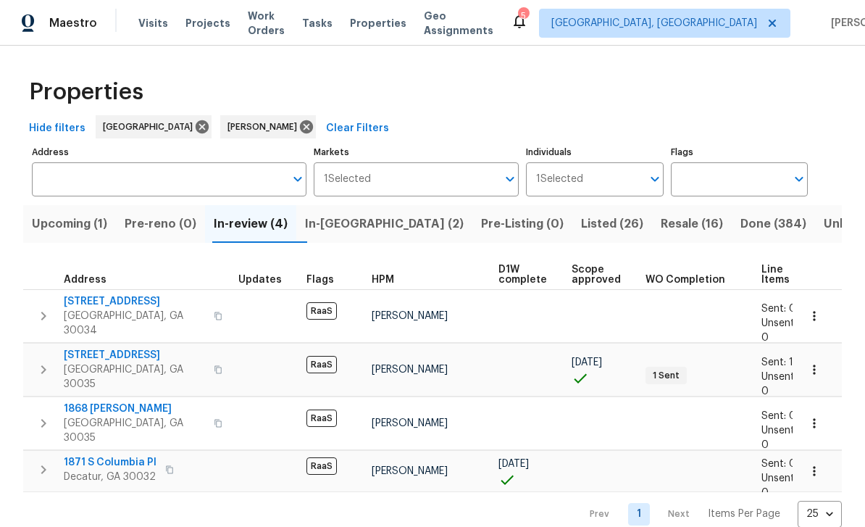
click at [351, 226] on span "In-[GEOGRAPHIC_DATA] (2)" at bounding box center [384, 224] width 159 height 20
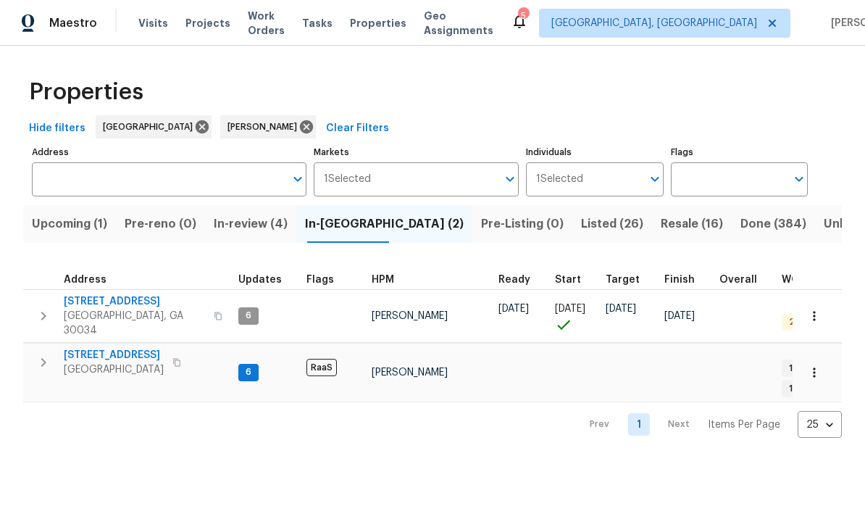
click at [104, 300] on span "[STREET_ADDRESS]" at bounding box center [134, 301] width 141 height 14
click at [581, 230] on span "Listed (26)" at bounding box center [612, 224] width 62 height 20
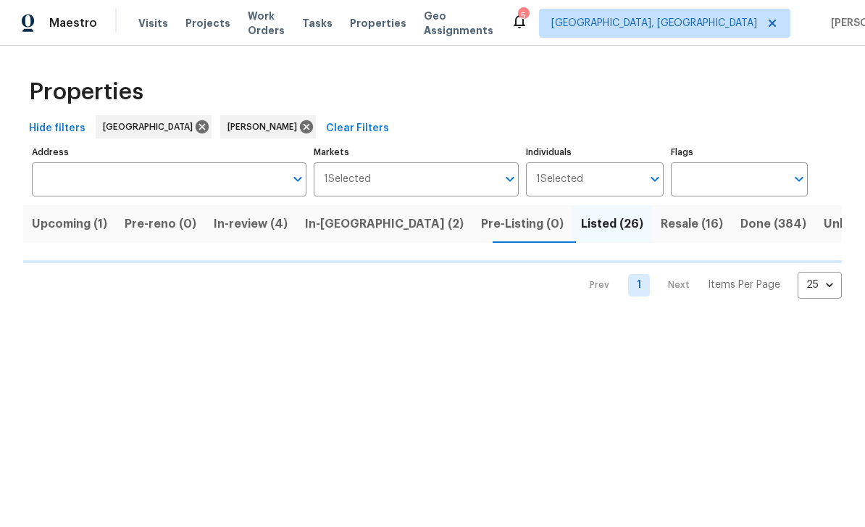
click at [661, 224] on span "Resale (16)" at bounding box center [692, 224] width 62 height 20
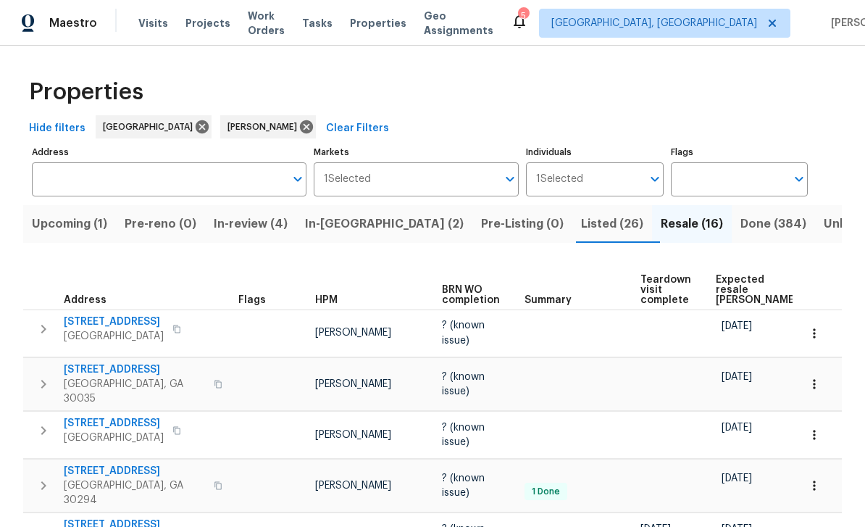
click at [100, 230] on span "Upcoming (1)" at bounding box center [69, 224] width 75 height 20
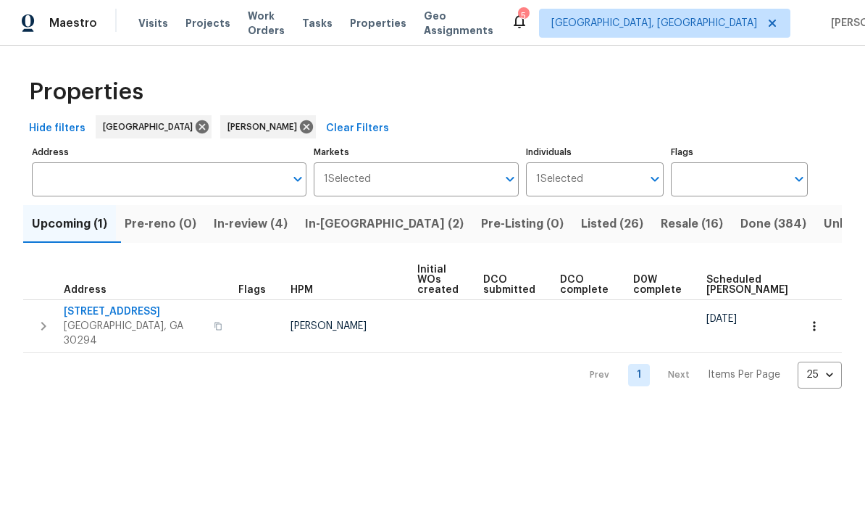
click at [361, 221] on span "In-[GEOGRAPHIC_DATA] (2)" at bounding box center [384, 224] width 159 height 20
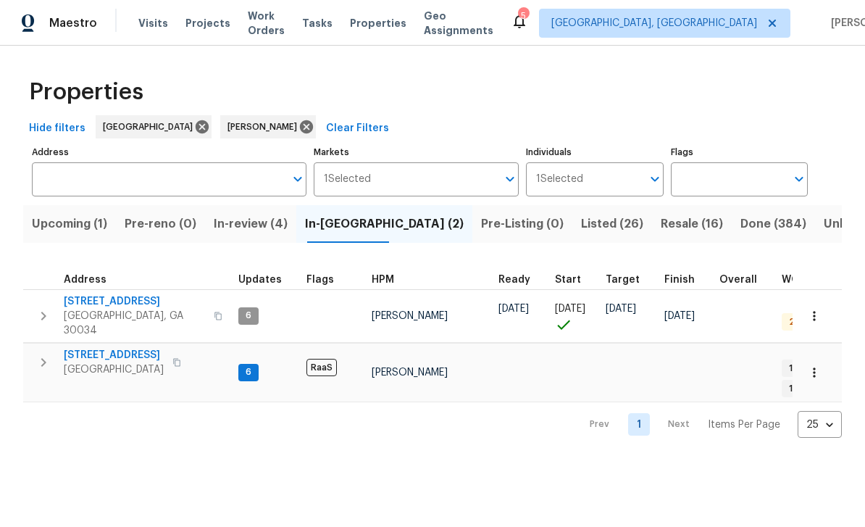
click at [274, 25] on span "Work Orders" at bounding box center [266, 23] width 37 height 29
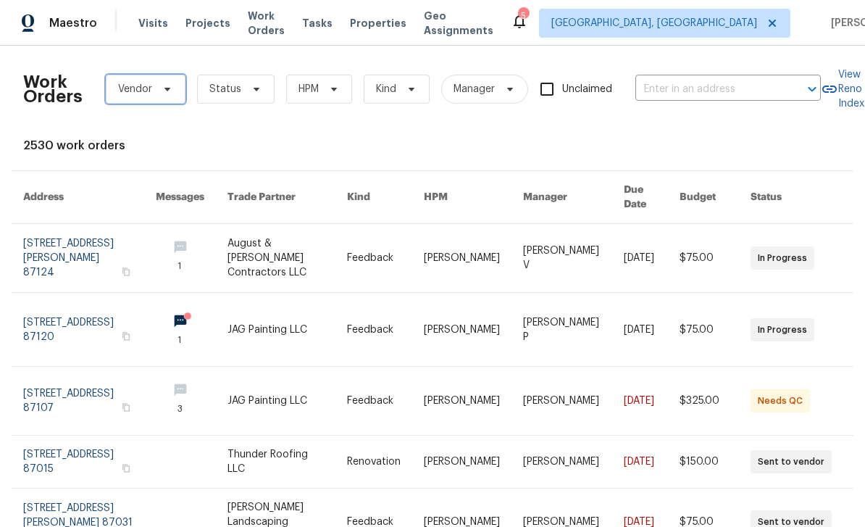
click at [151, 87] on span "Vendor" at bounding box center [146, 89] width 80 height 29
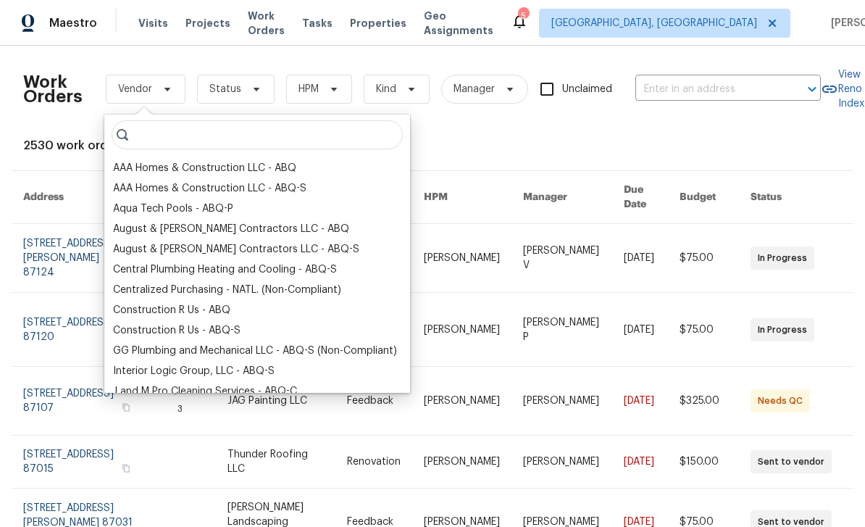
click at [795, 134] on div "Work Orders Vendor Status HPM Kind Manager Unclaimed ​ View Reno Index 2530 wor…" at bounding box center [432, 475] width 819 height 837
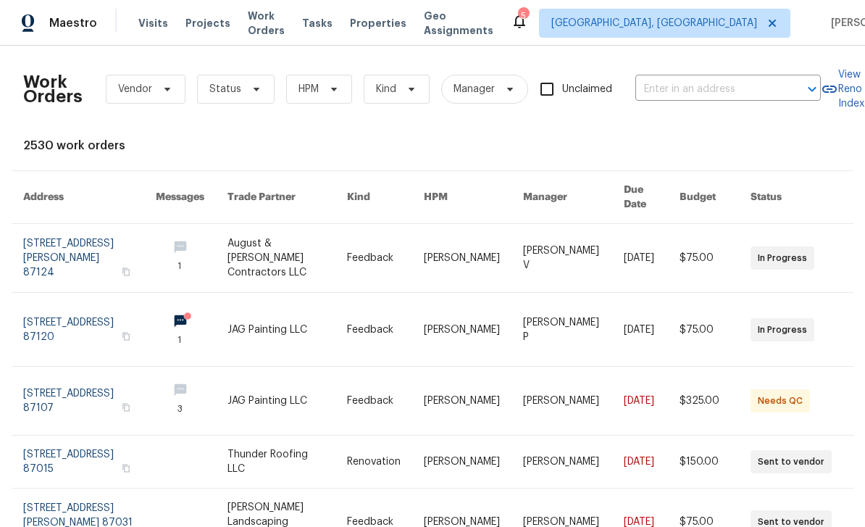
scroll to position [0, 1]
click at [261, 30] on span "Work Orders" at bounding box center [266, 23] width 37 height 29
click at [696, 25] on span "[GEOGRAPHIC_DATA], [GEOGRAPHIC_DATA]" at bounding box center [654, 23] width 206 height 14
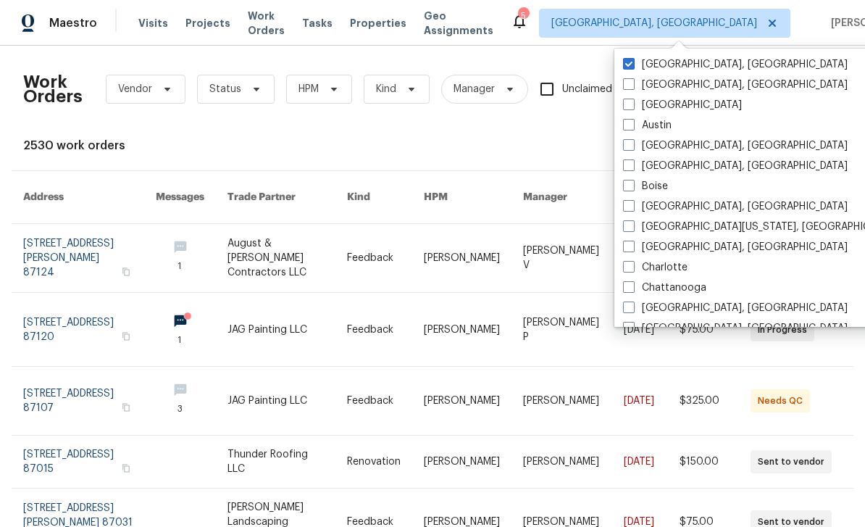
click at [638, 103] on label "[GEOGRAPHIC_DATA]" at bounding box center [682, 105] width 119 height 14
click at [632, 103] on input "[GEOGRAPHIC_DATA]" at bounding box center [627, 102] width 9 height 9
checkbox input "true"
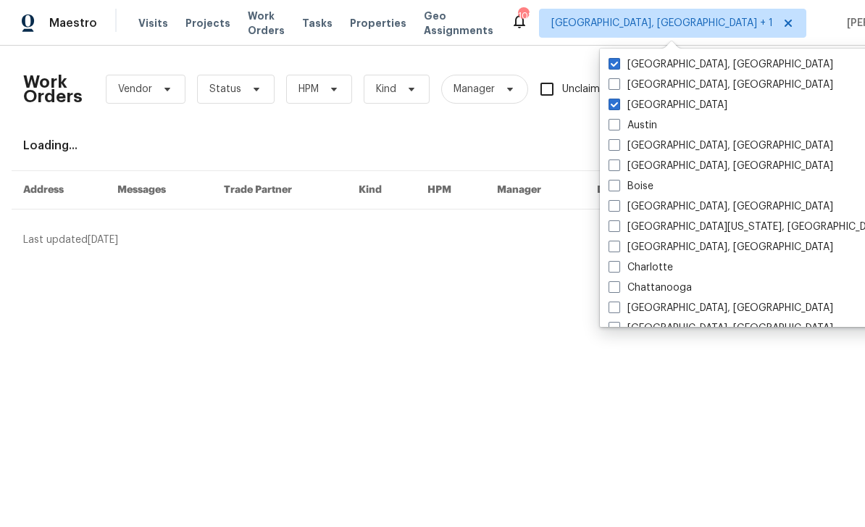
click at [649, 64] on label "[GEOGRAPHIC_DATA], [GEOGRAPHIC_DATA]" at bounding box center [720, 64] width 225 height 14
click at [618, 64] on input "[GEOGRAPHIC_DATA], [GEOGRAPHIC_DATA]" at bounding box center [612, 61] width 9 height 9
checkbox input "false"
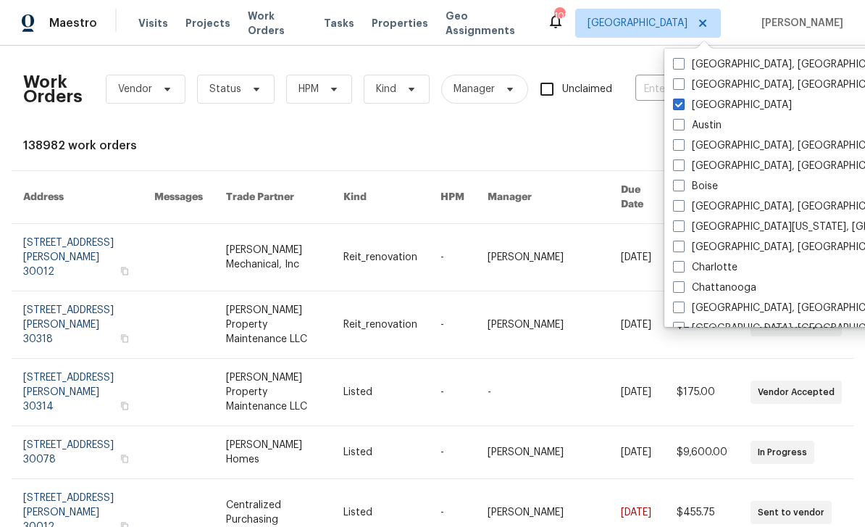
click at [634, 139] on div "138982 work orders" at bounding box center [432, 145] width 819 height 14
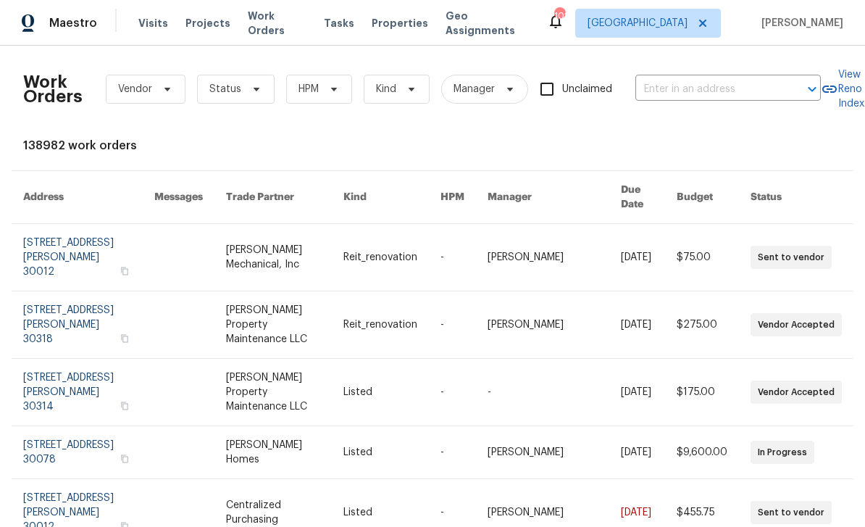
click at [265, 30] on span "Work Orders" at bounding box center [277, 23] width 59 height 29
click at [251, 93] on icon at bounding box center [257, 89] width 12 height 12
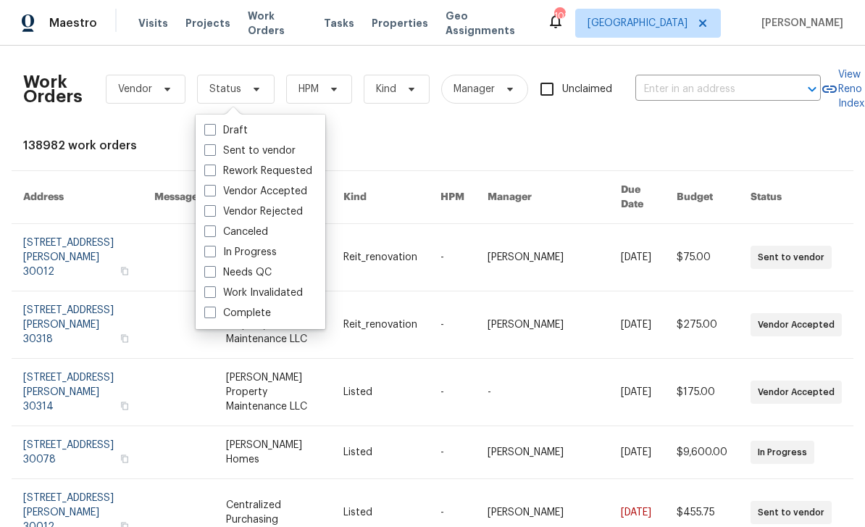
click at [219, 271] on label "Needs QC" at bounding box center [237, 272] width 67 height 14
click at [214, 271] on input "Needs QC" at bounding box center [208, 269] width 9 height 9
checkbox input "true"
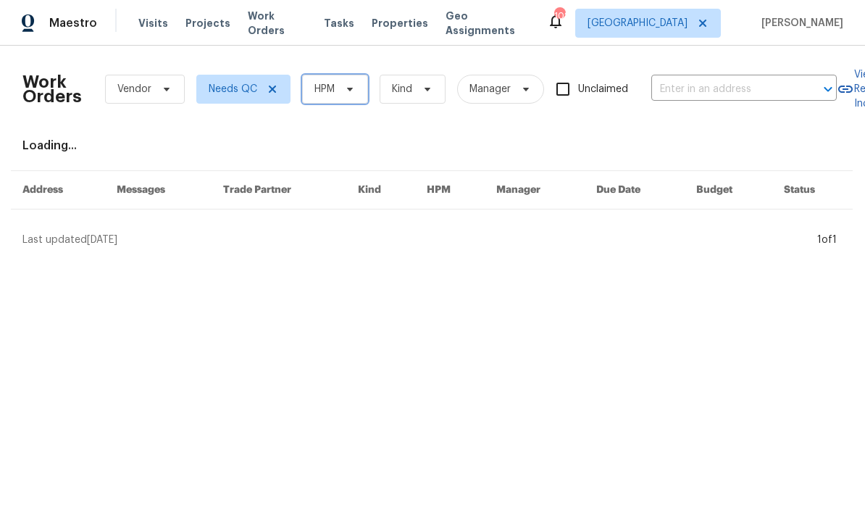
click at [328, 84] on span "HPM" at bounding box center [324, 89] width 20 height 14
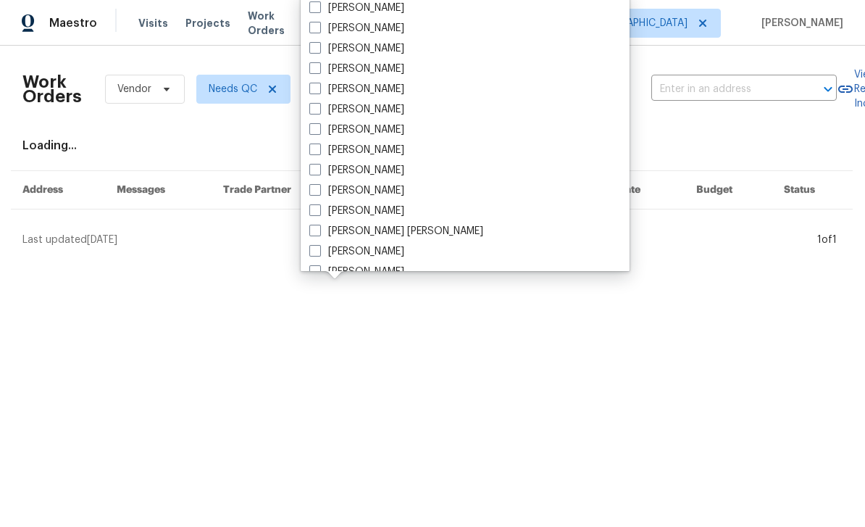
scroll to position [554, 0]
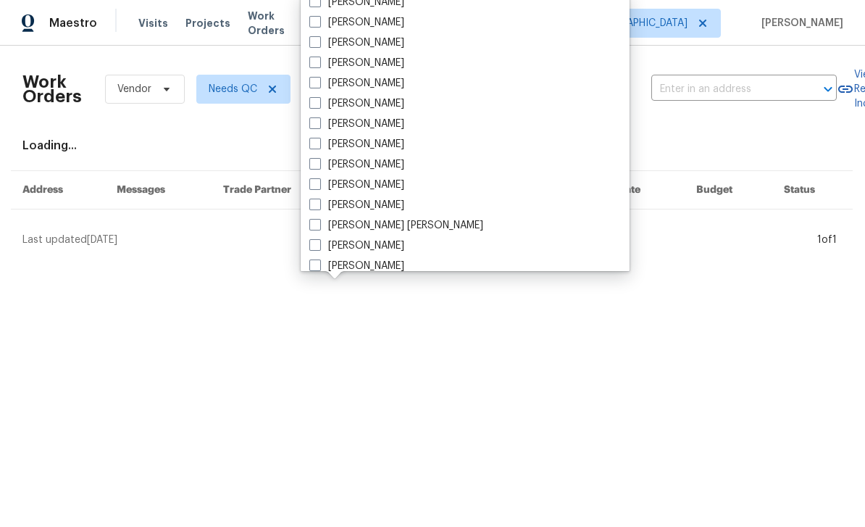
click at [316, 124] on span at bounding box center [315, 123] width 12 height 12
click at [316, 124] on input "[PERSON_NAME]" at bounding box center [313, 121] width 9 height 9
checkbox input "true"
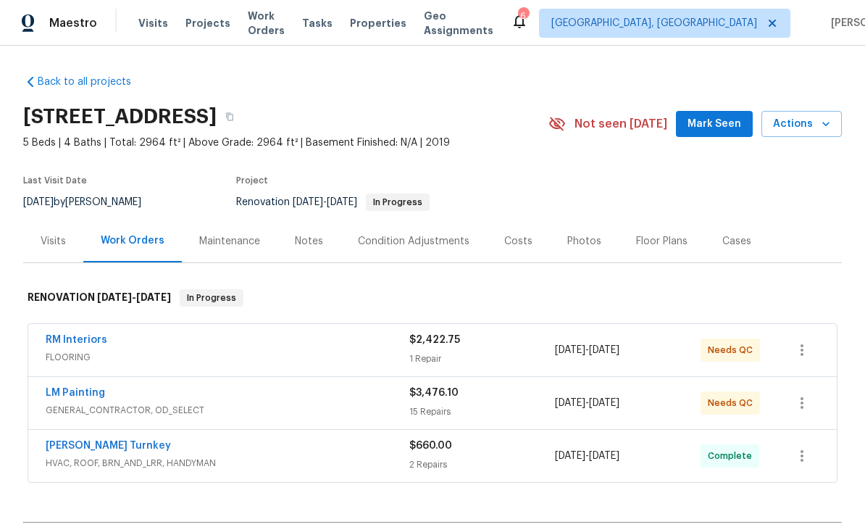
click at [93, 396] on link "LM Painting" at bounding box center [75, 393] width 59 height 10
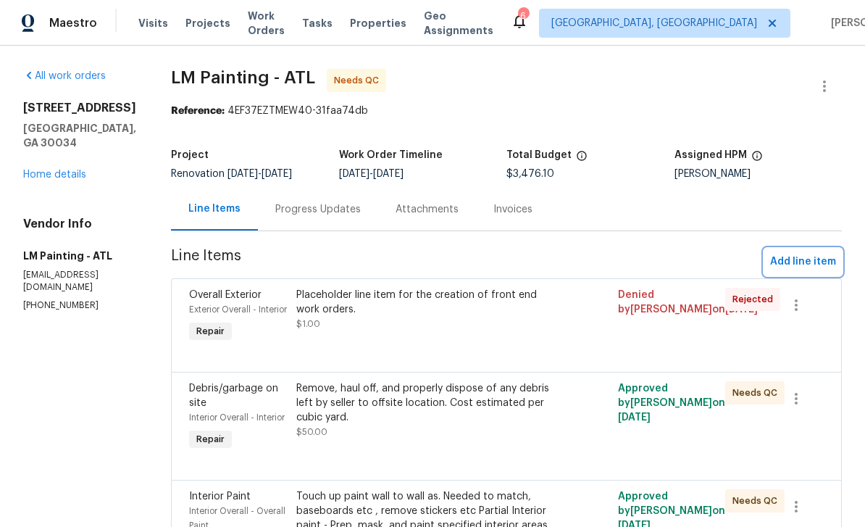
click at [814, 265] on span "Add line item" at bounding box center [803, 262] width 66 height 18
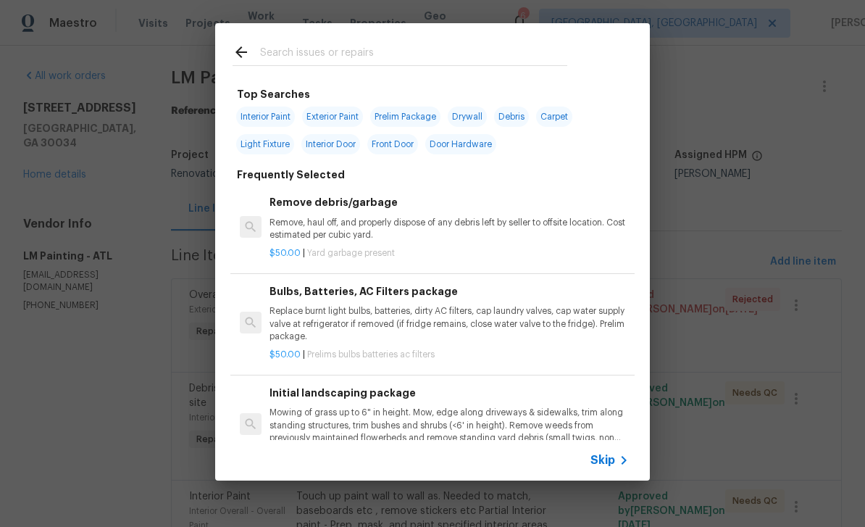
click at [422, 51] on input "text" at bounding box center [413, 54] width 307 height 22
type input "Add"
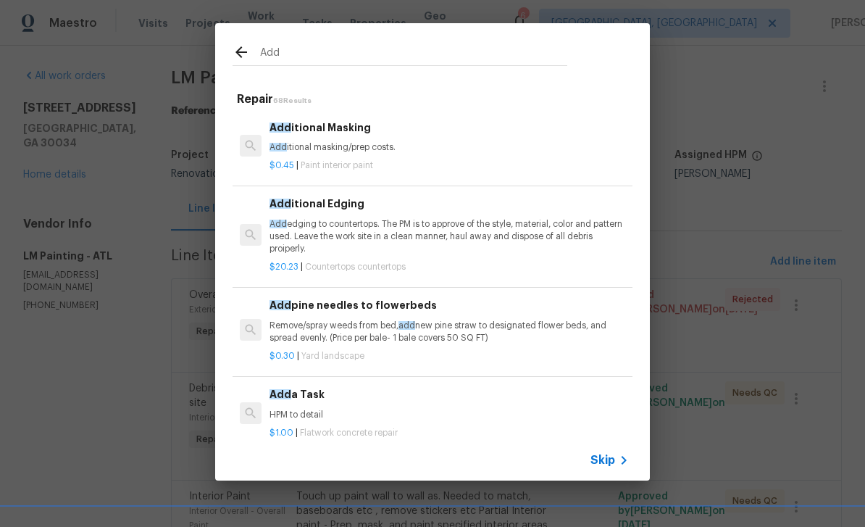
click at [402, 398] on h6 "Add a Task" at bounding box center [448, 394] width 359 height 16
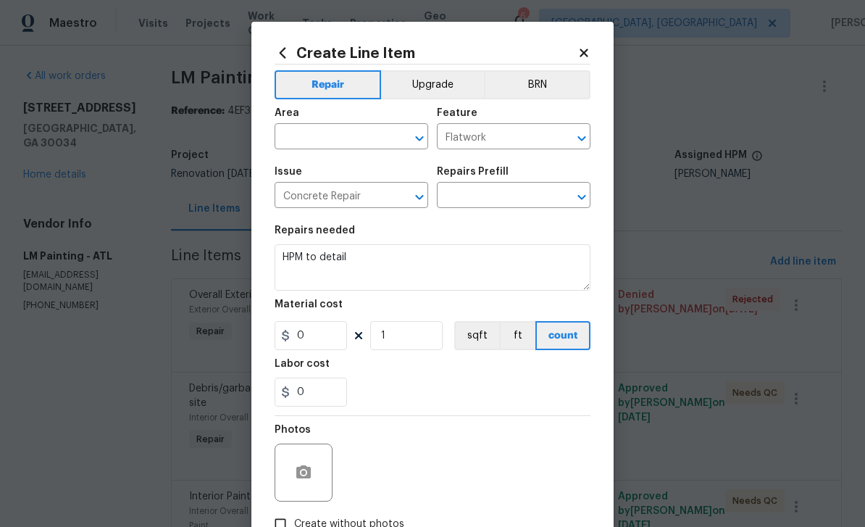
type input "Add a Task $1.00"
type input "1"
click at [374, 135] on input "text" at bounding box center [331, 138] width 113 height 22
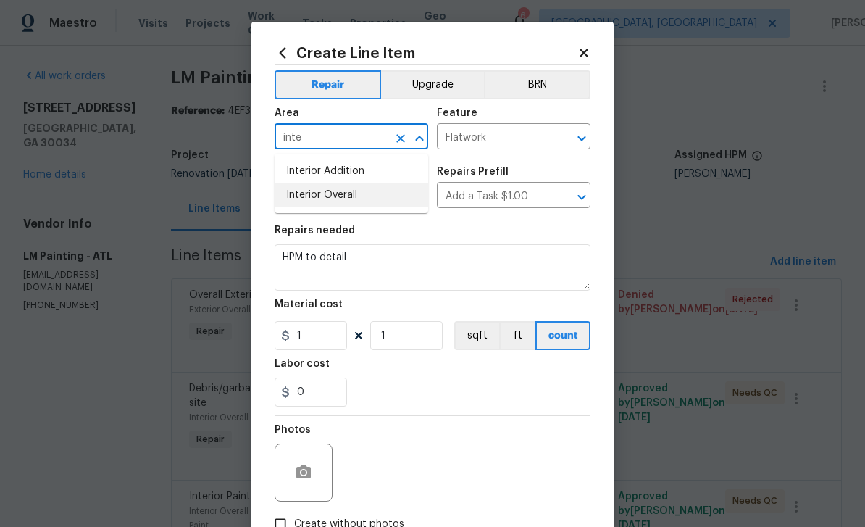
click at [354, 196] on li "Interior Overall" at bounding box center [352, 195] width 154 height 24
type input "Interior Overall"
click at [542, 135] on input "Flatwork" at bounding box center [493, 138] width 113 height 22
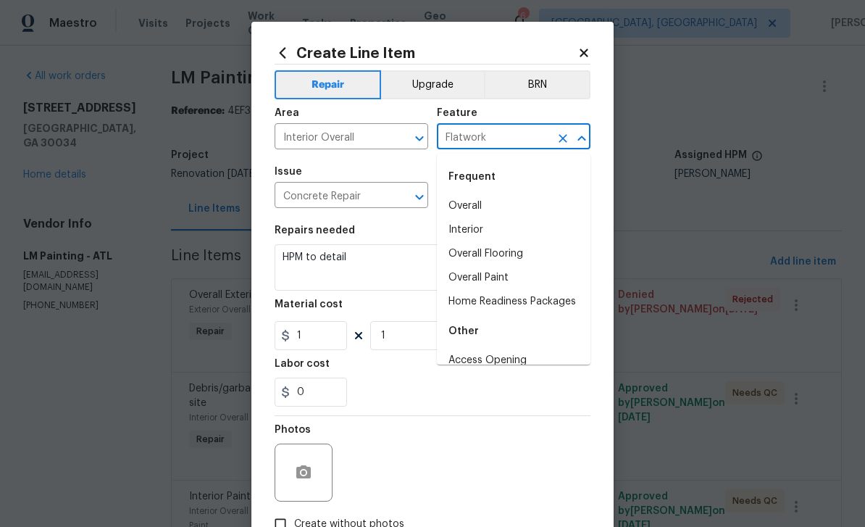
click at [490, 204] on li "Overall" at bounding box center [514, 206] width 154 height 24
type input "Overall"
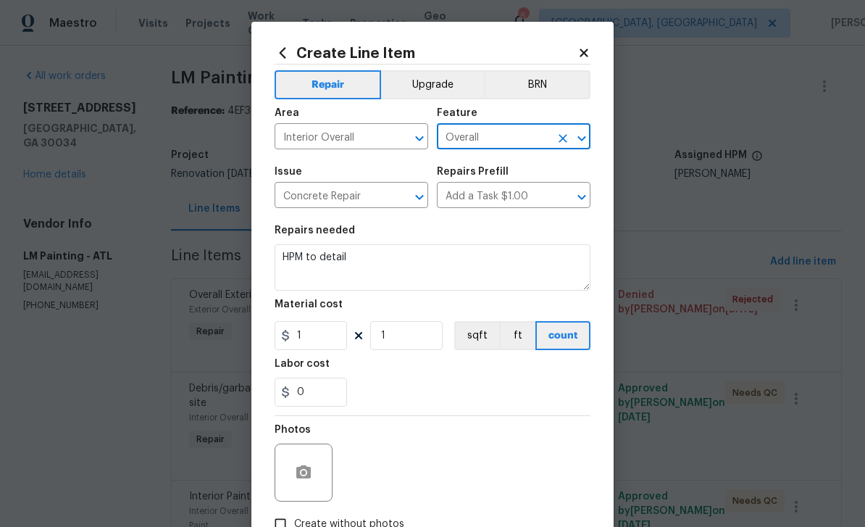
click at [378, 198] on input "Concrete Repair" at bounding box center [331, 196] width 113 height 22
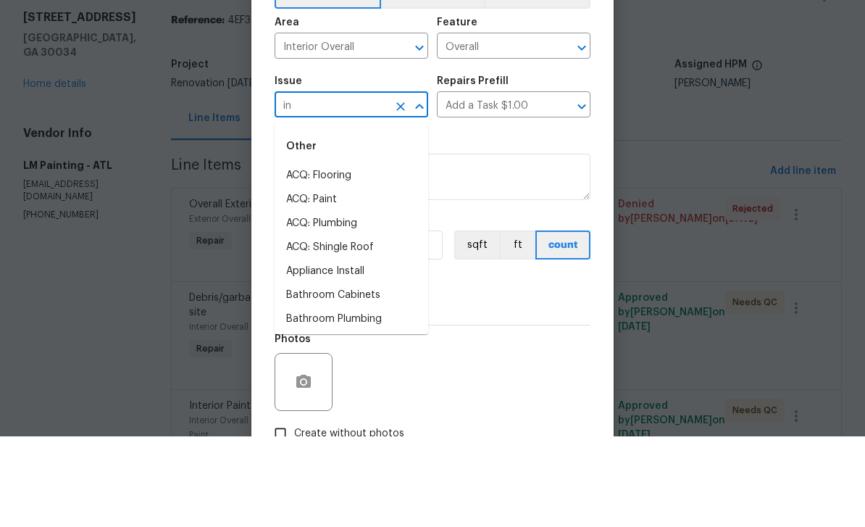
type input "int"
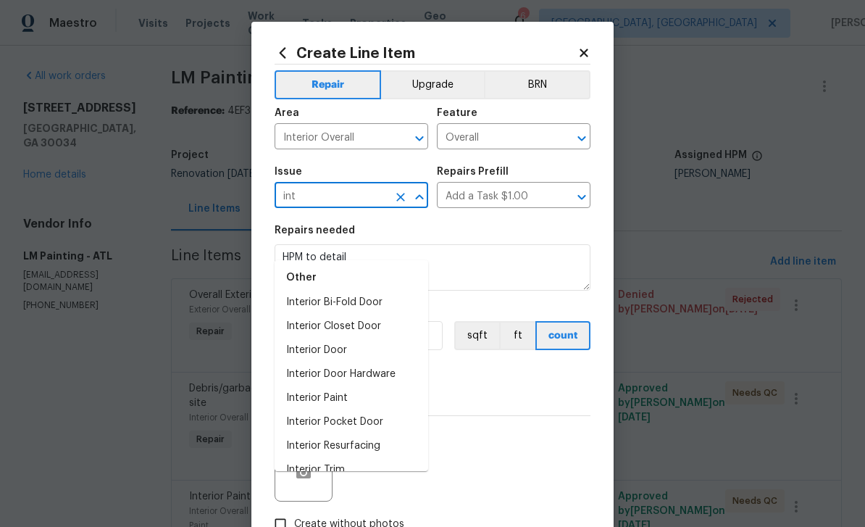
scroll to position [80, 0]
click at [348, 199] on input "int" at bounding box center [331, 196] width 113 height 22
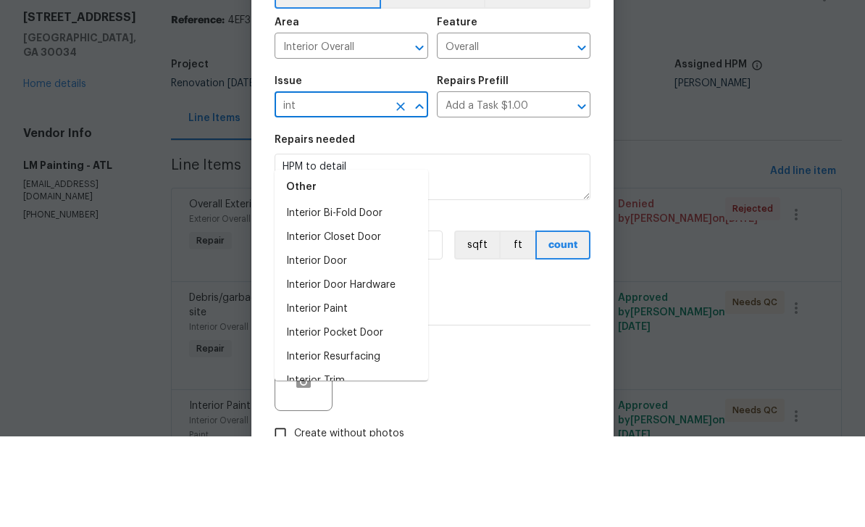
click at [401, 193] on icon "Clear" at bounding box center [400, 197] width 9 height 9
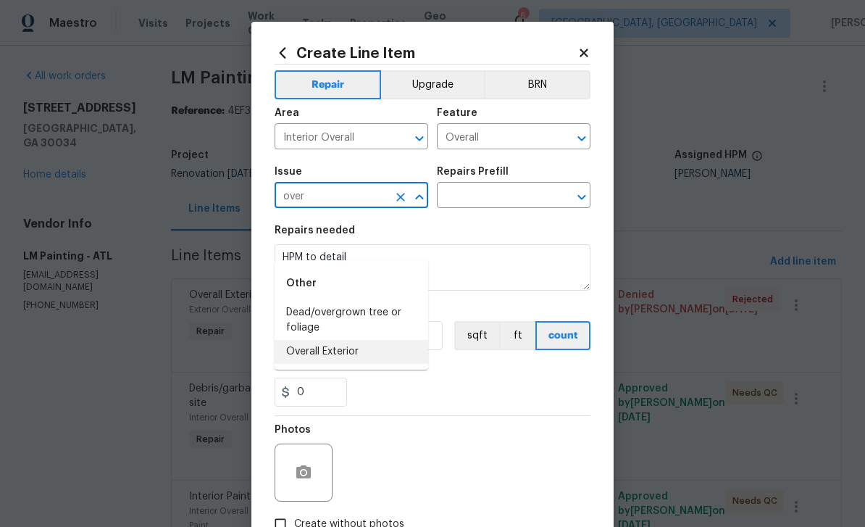
click at [352, 340] on li "Overall Exterior" at bounding box center [352, 352] width 154 height 24
type input "Overall Exterior"
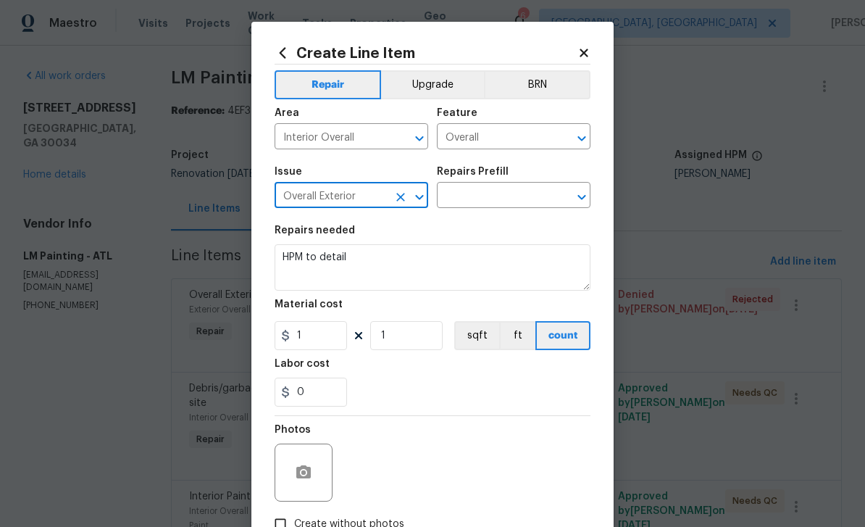
click at [493, 196] on input "text" at bounding box center [493, 196] width 113 height 22
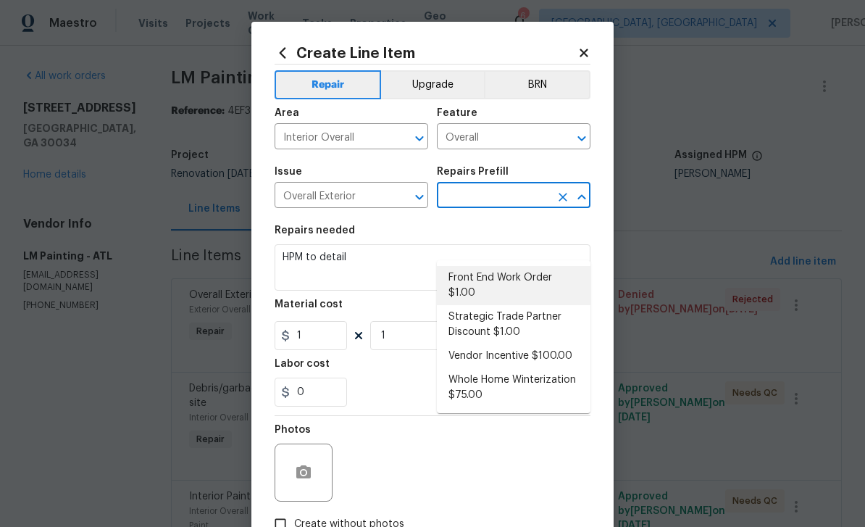
click at [534, 266] on li "Front End Work Order $1.00" at bounding box center [514, 285] width 154 height 39
type input "Front End Work Order $1.00"
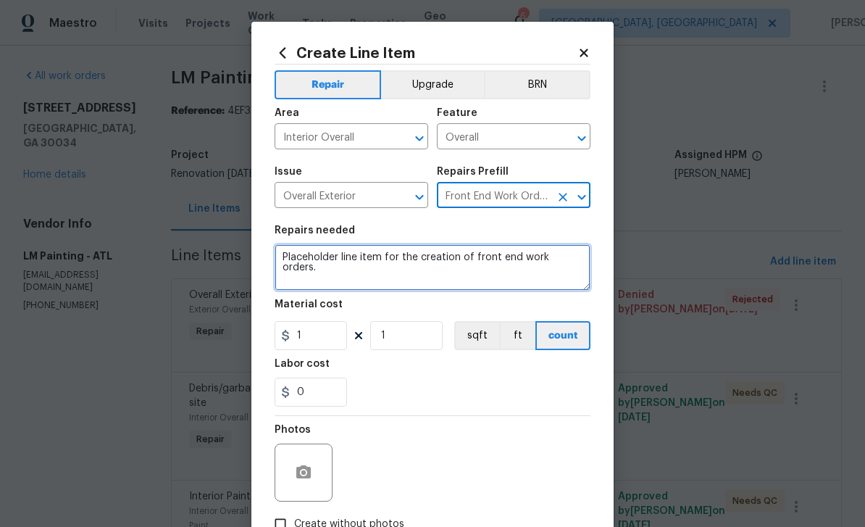
click at [579, 260] on textarea "Placeholder line item for the creation of front end work orders." at bounding box center [433, 267] width 316 height 46
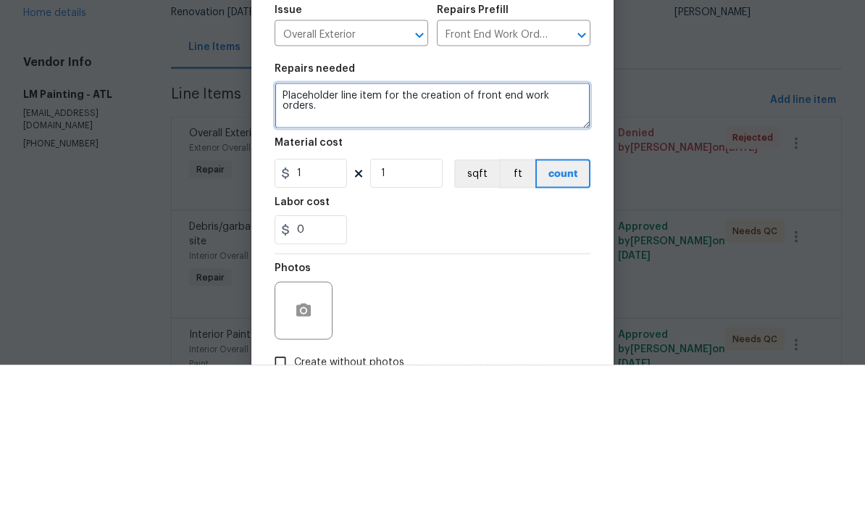
click at [575, 244] on textarea "Placeholder line item for the creation of front end work orders." at bounding box center [433, 267] width 316 height 46
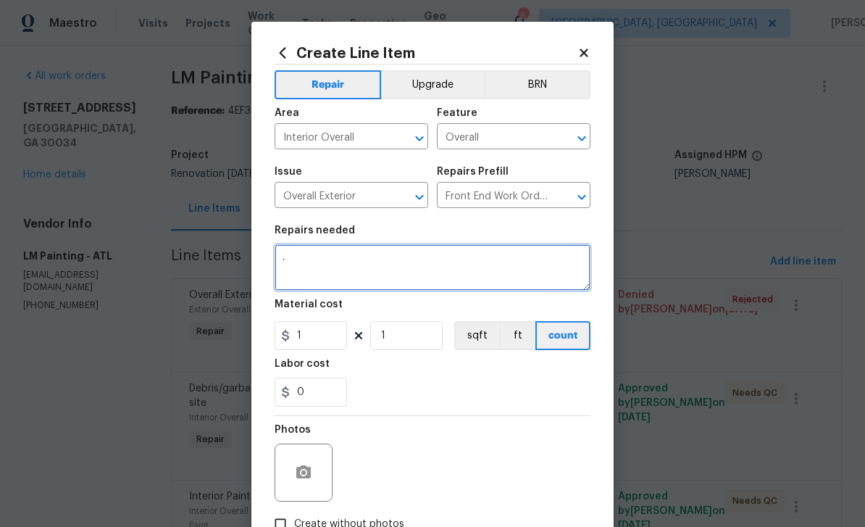
click at [511, 269] on textarea "." at bounding box center [433, 267] width 316 height 46
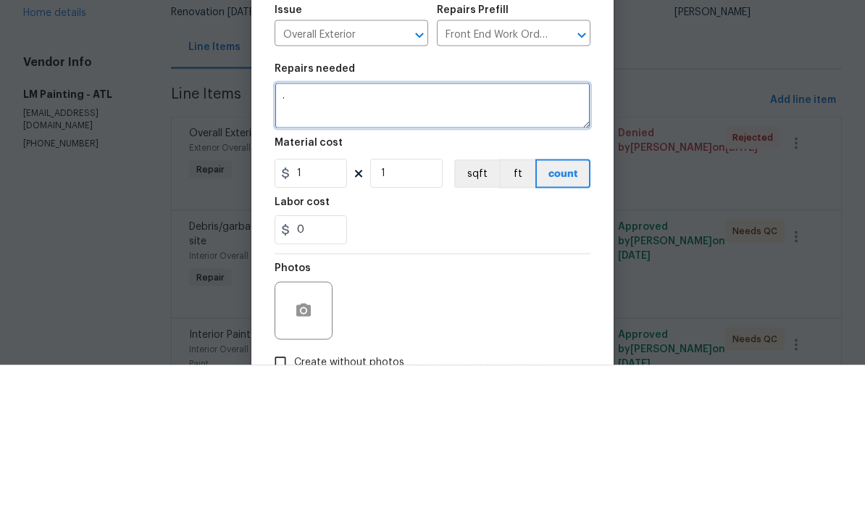
type textarea "."
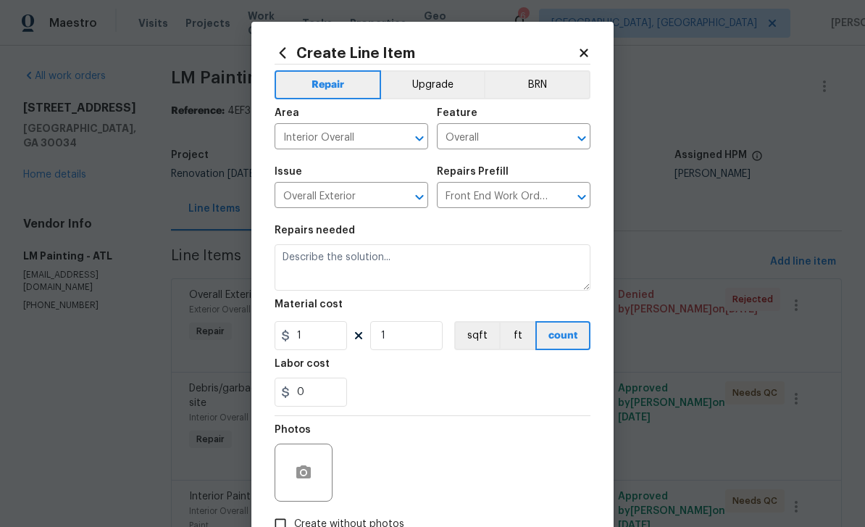
click at [585, 56] on icon at bounding box center [583, 53] width 8 height 8
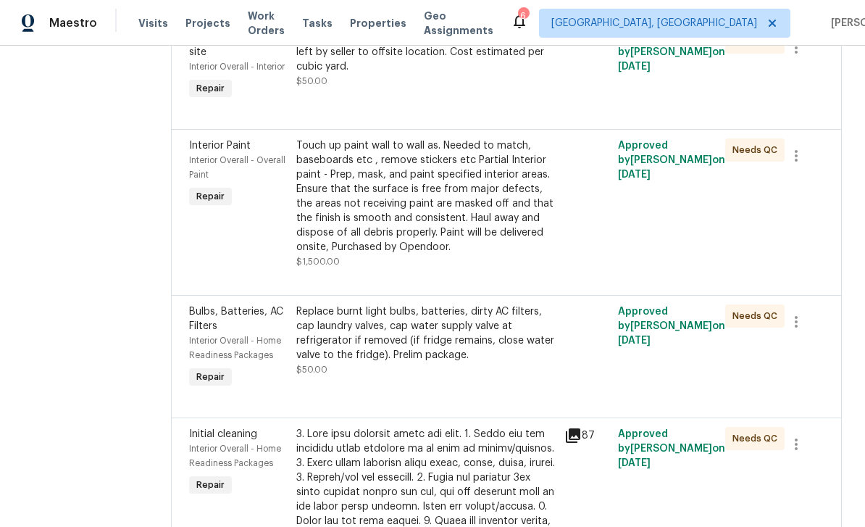
scroll to position [377, 0]
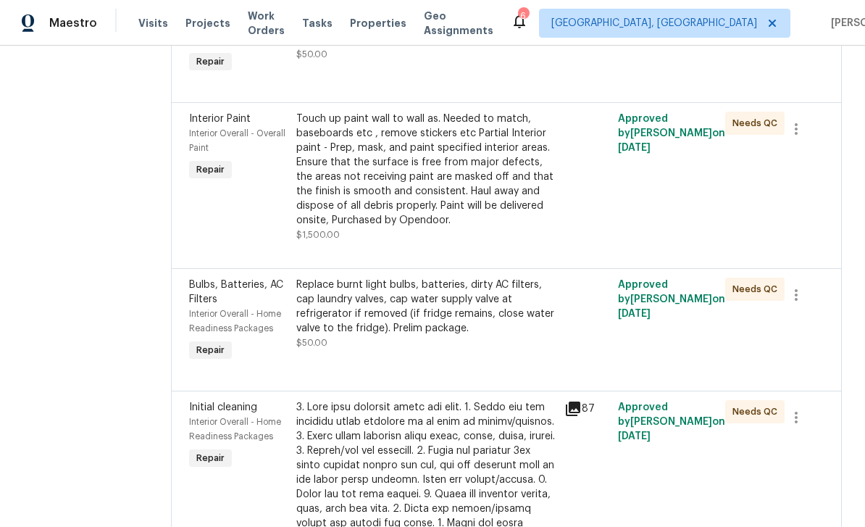
click at [499, 197] on div "Touch up paint wall to wall as. Needed to match, baseboards etc , remove sticke…" at bounding box center [425, 170] width 259 height 116
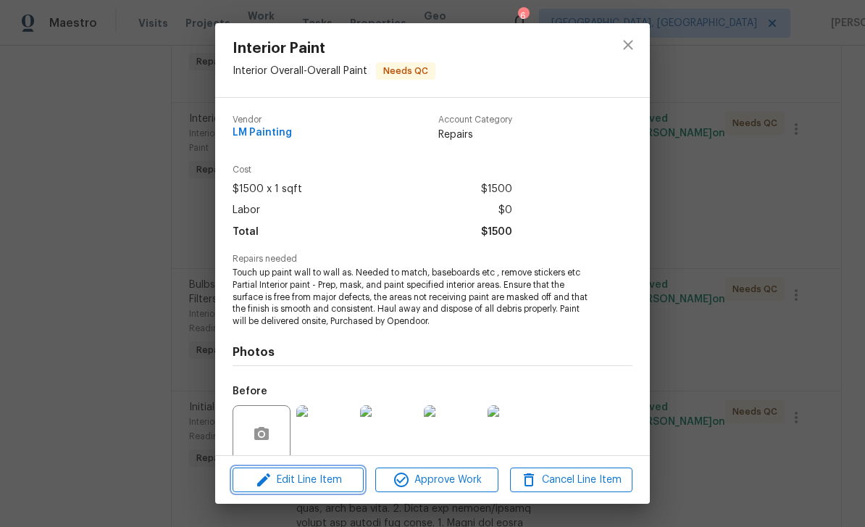
click at [327, 482] on span "Edit Line Item" at bounding box center [298, 480] width 122 height 18
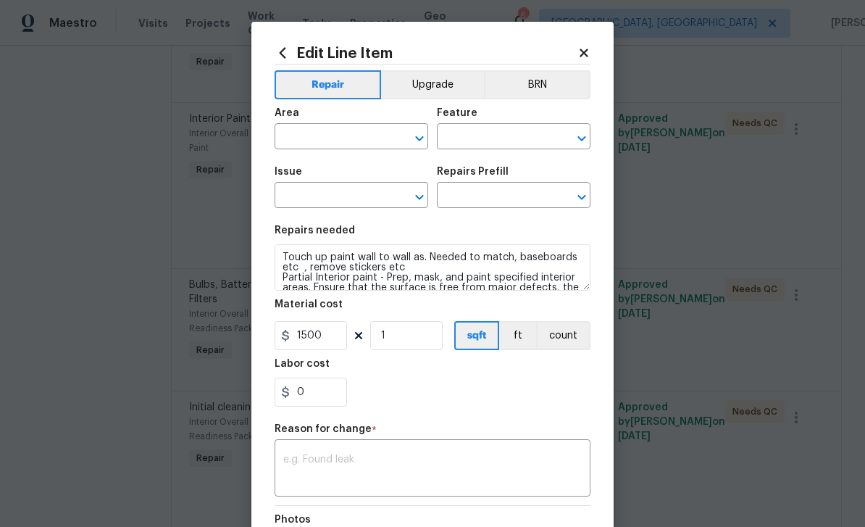
type input "Interior Overall"
type input "Overall Paint"
type input "Interior Paint"
type input "Partial Interior Paint LABOR ONLY $1.50"
click at [329, 341] on input "1500" at bounding box center [311, 335] width 72 height 29
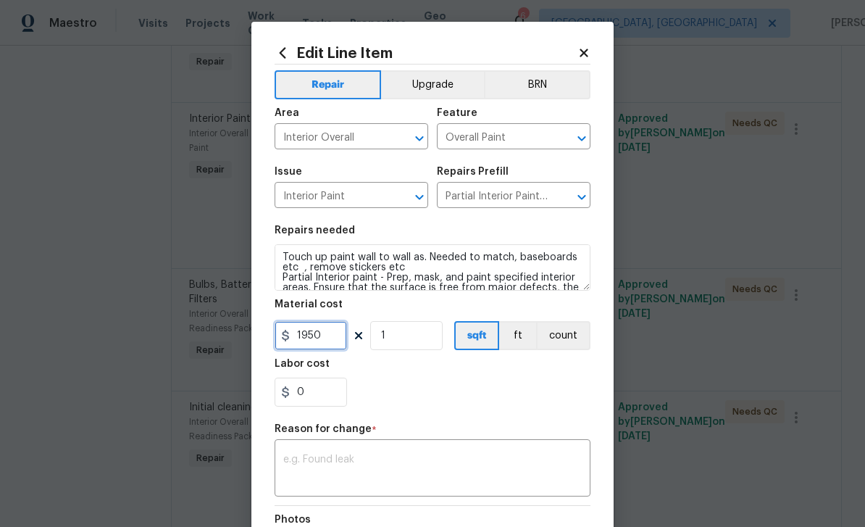
type input "1950"
click at [439, 469] on textarea at bounding box center [432, 469] width 298 height 30
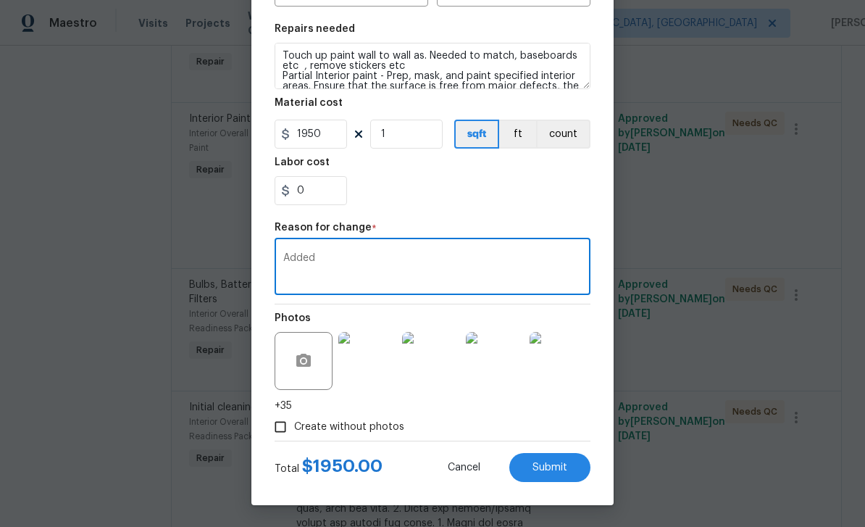
scroll to position [204, 0]
type textarea "Added"
click at [282, 428] on input "Create without photos" at bounding box center [281, 427] width 28 height 28
checkbox input "false"
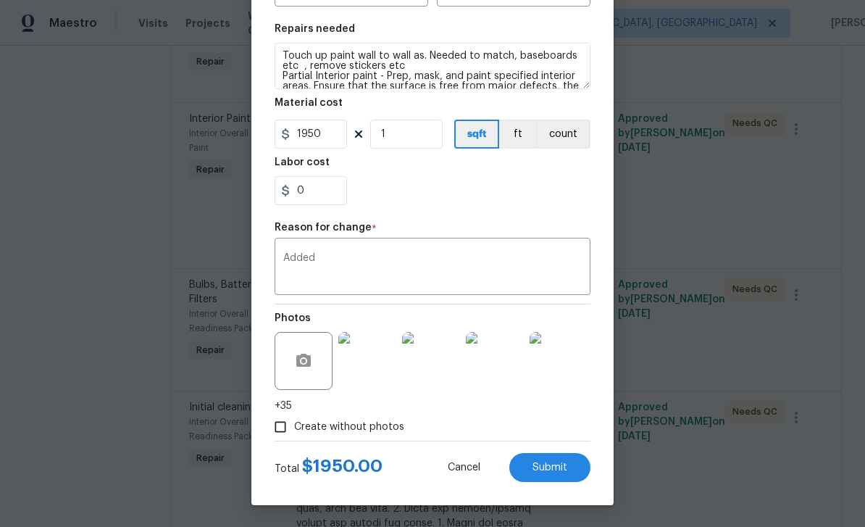
click at [566, 468] on span "Submit" at bounding box center [549, 467] width 35 height 11
type input "1500"
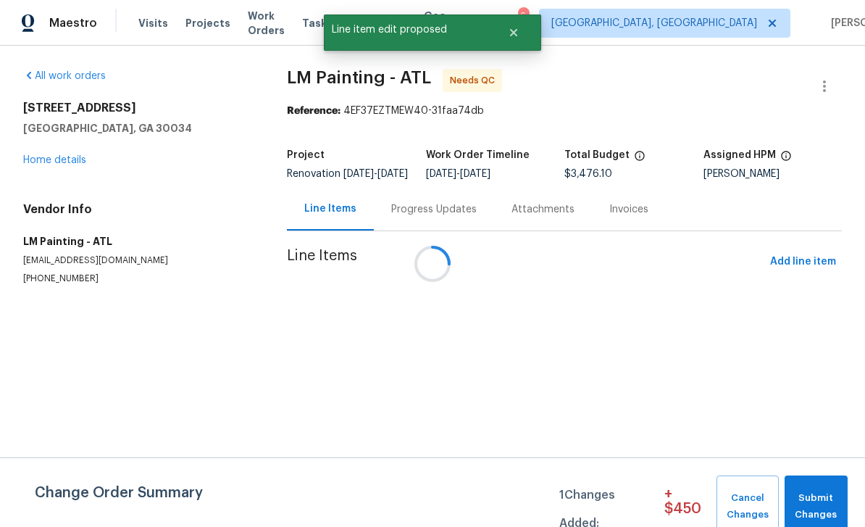
scroll to position [0, 0]
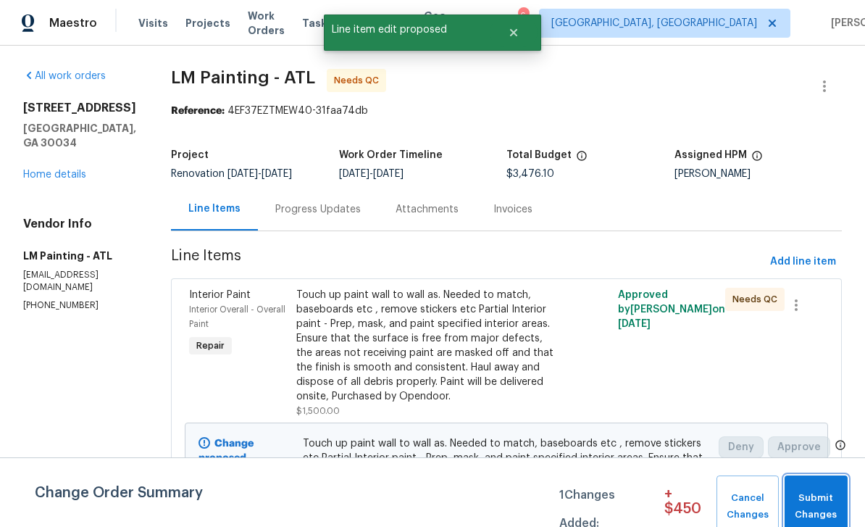
click at [822, 495] on span "Submit Changes" at bounding box center [816, 506] width 49 height 33
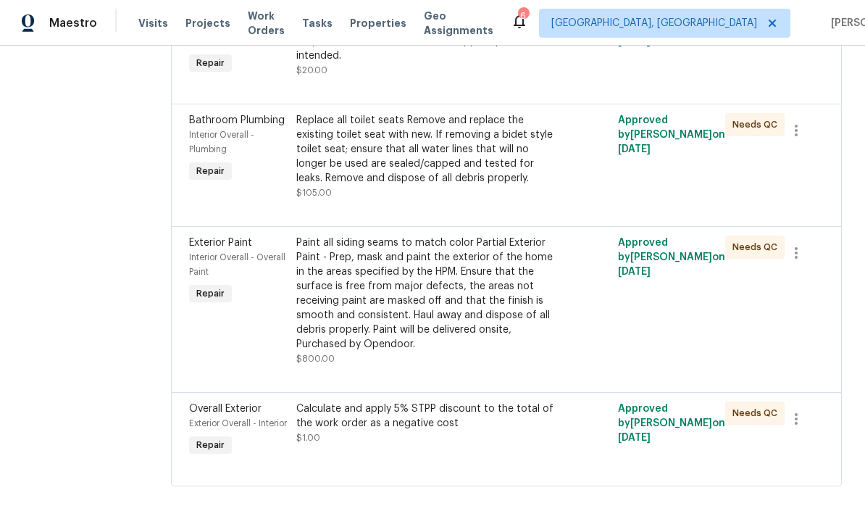
scroll to position [2279, 0]
click at [519, 343] on div "Paint all siding seams to match color Partial Exterior Paint - Prep, mask and p…" at bounding box center [425, 293] width 259 height 116
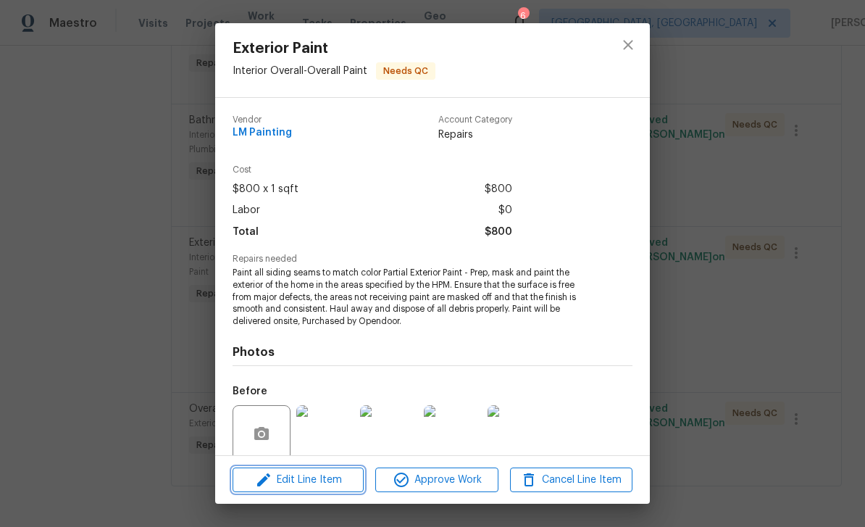
click at [323, 482] on span "Edit Line Item" at bounding box center [298, 480] width 122 height 18
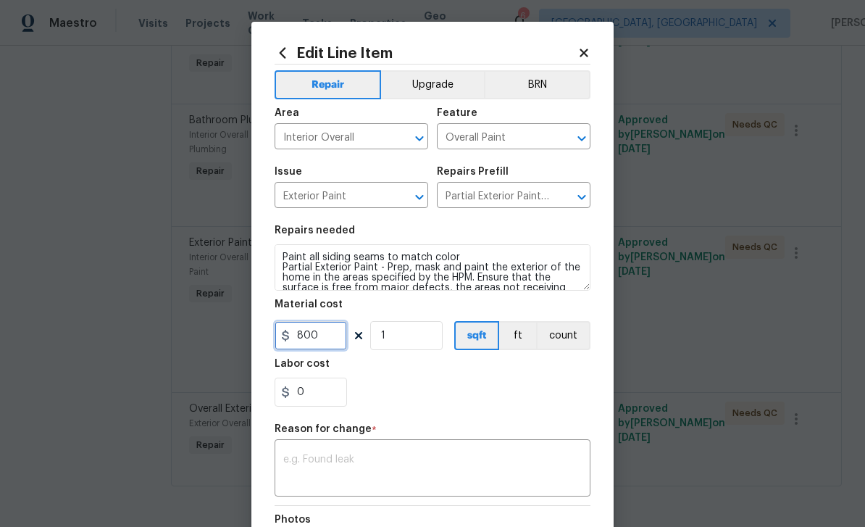
click at [338, 338] on input "800" at bounding box center [311, 335] width 72 height 29
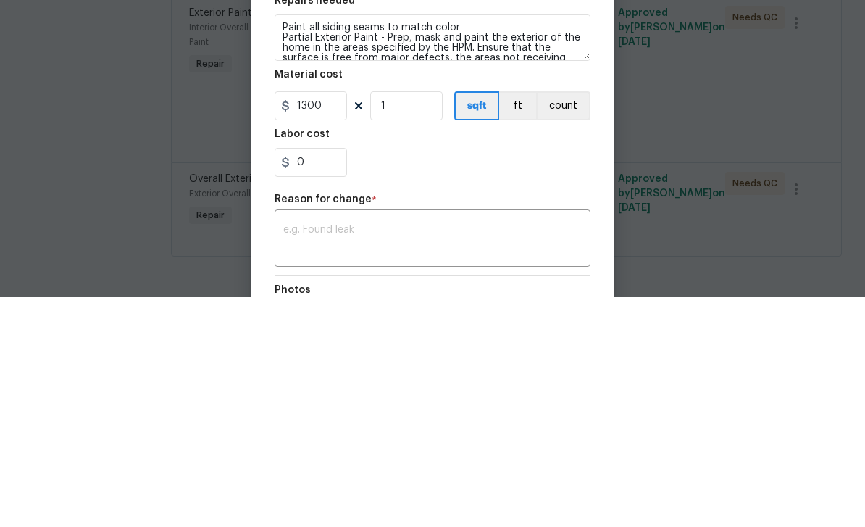
scroll to position [46, 0]
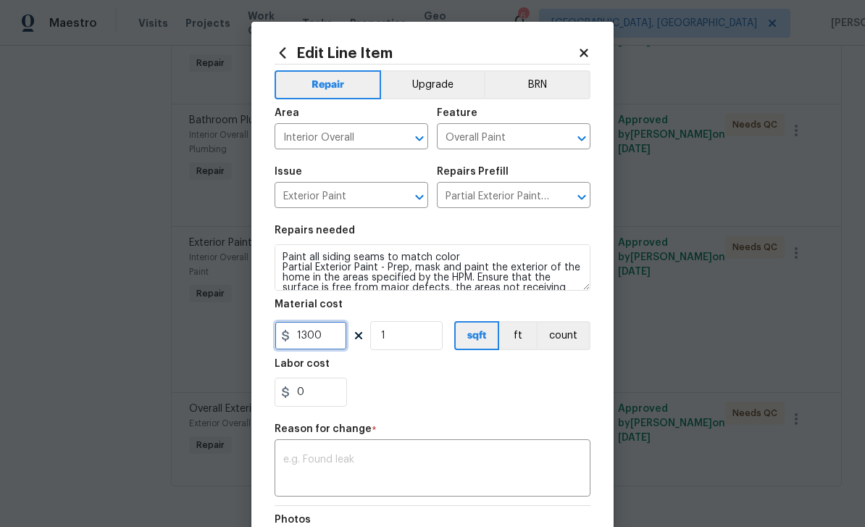
type input "1300"
click at [538, 465] on textarea at bounding box center [432, 469] width 298 height 30
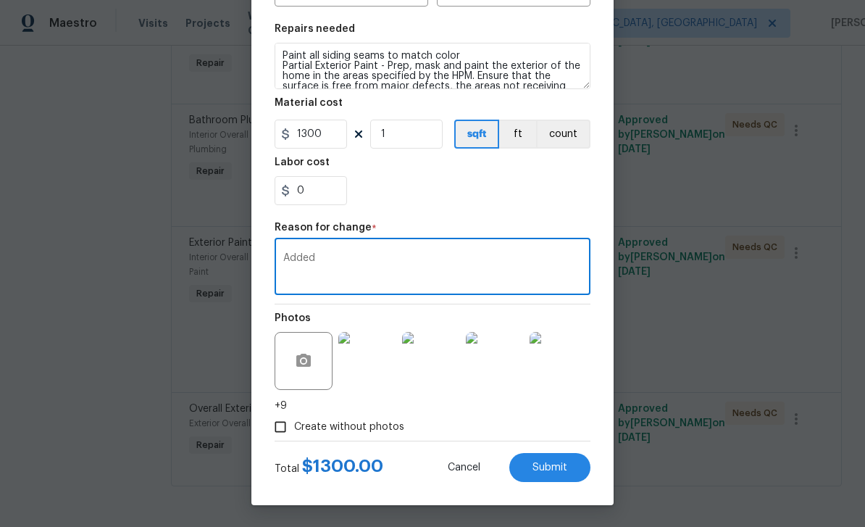
scroll to position [204, 0]
type textarea "Added"
click at [565, 463] on span "Submit" at bounding box center [549, 467] width 35 height 11
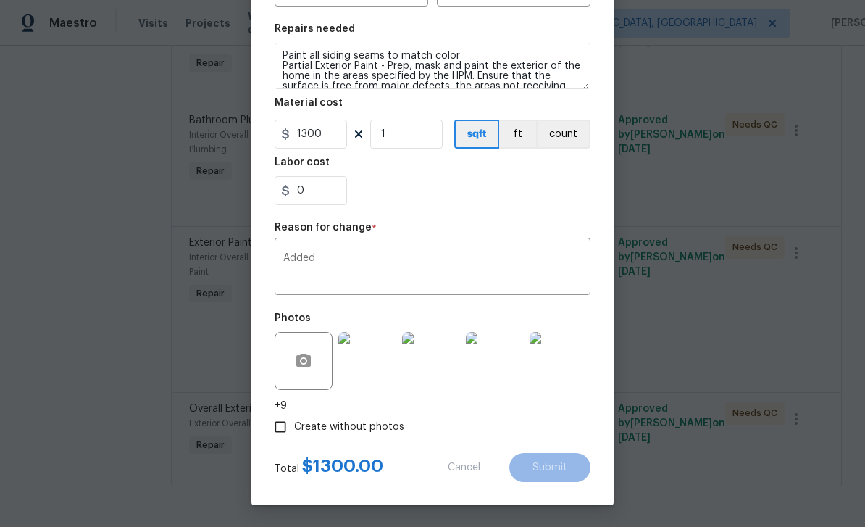
type input "800"
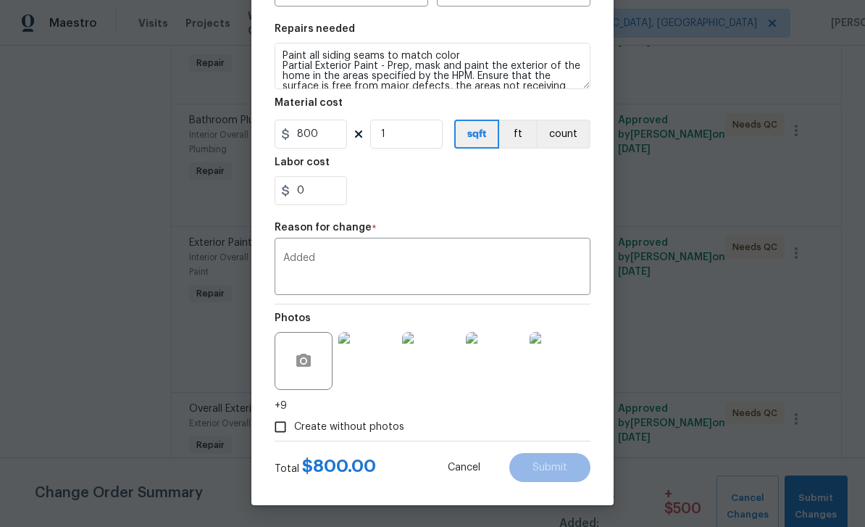
scroll to position [0, 0]
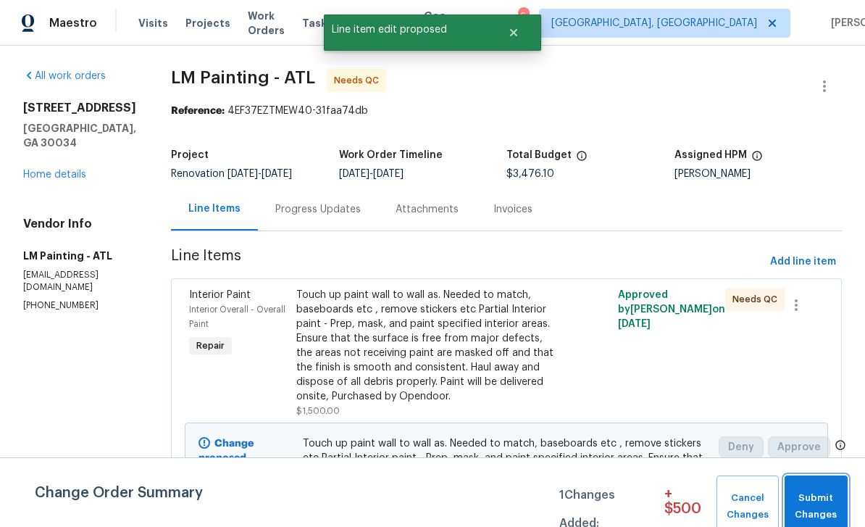
click at [816, 506] on span "Submit Changes" at bounding box center [816, 506] width 49 height 33
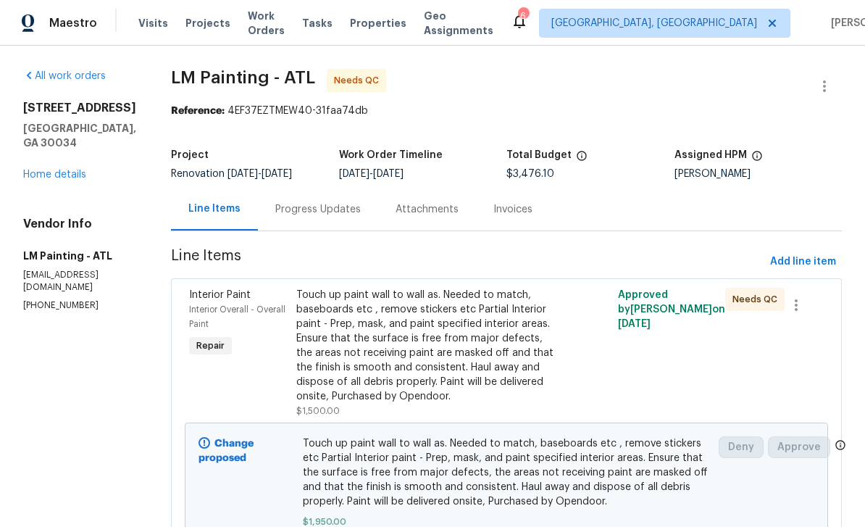
click at [74, 169] on link "Home details" at bounding box center [54, 174] width 63 height 10
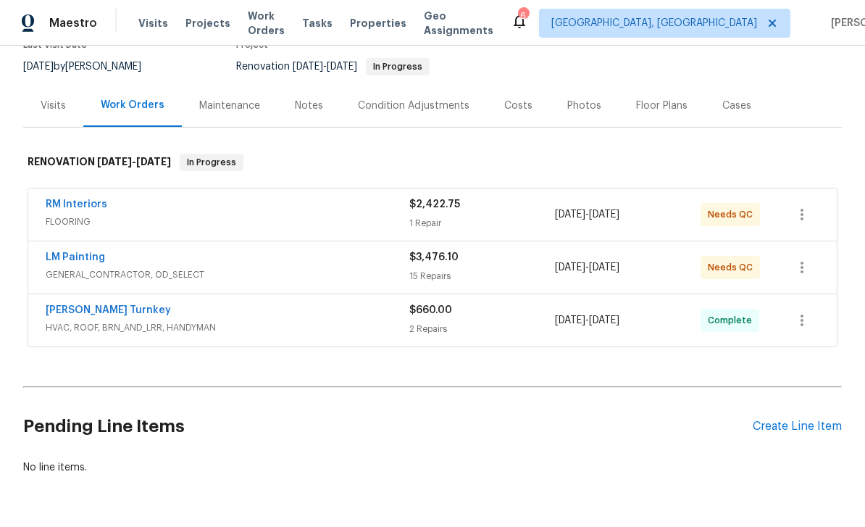
scroll to position [135, 0]
click at [93, 258] on link "LM Painting" at bounding box center [75, 258] width 59 height 10
